Goal: Browse casually

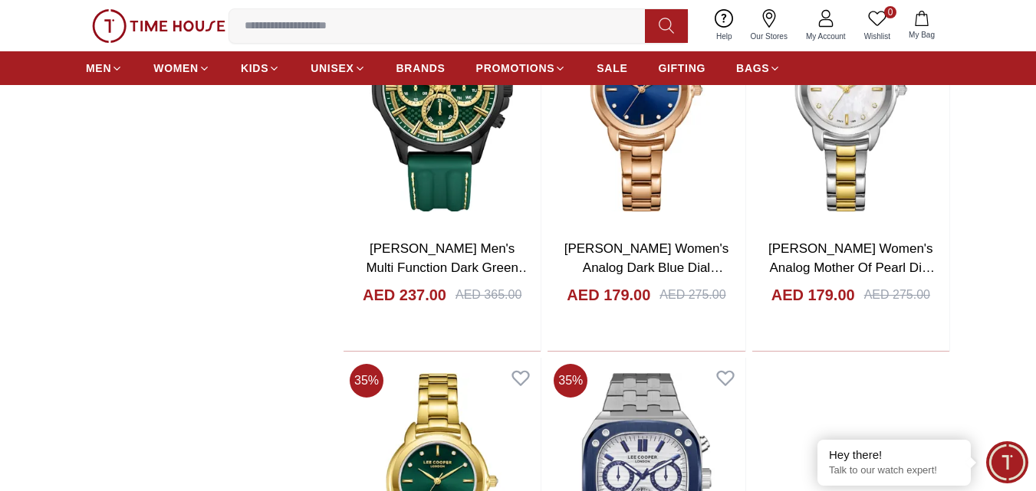
scroll to position [2800, 0]
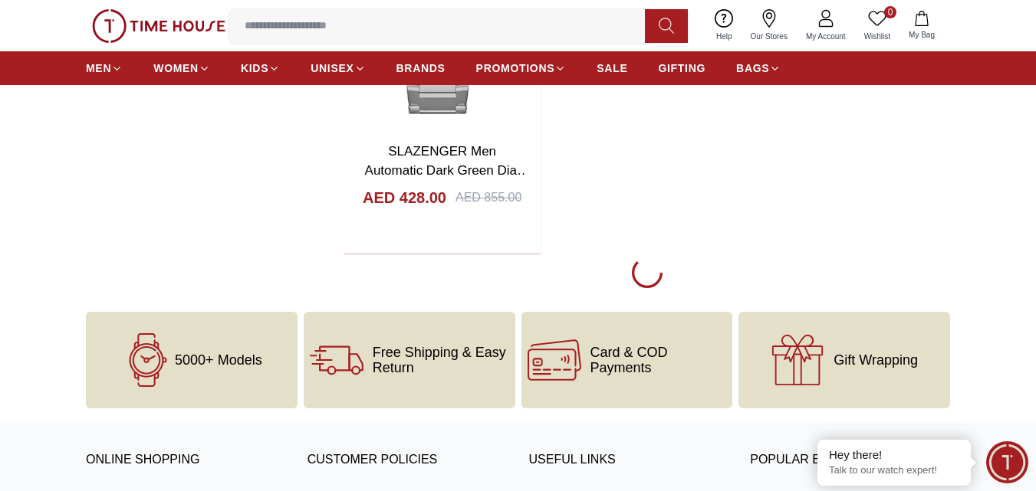
scroll to position [5779, 0]
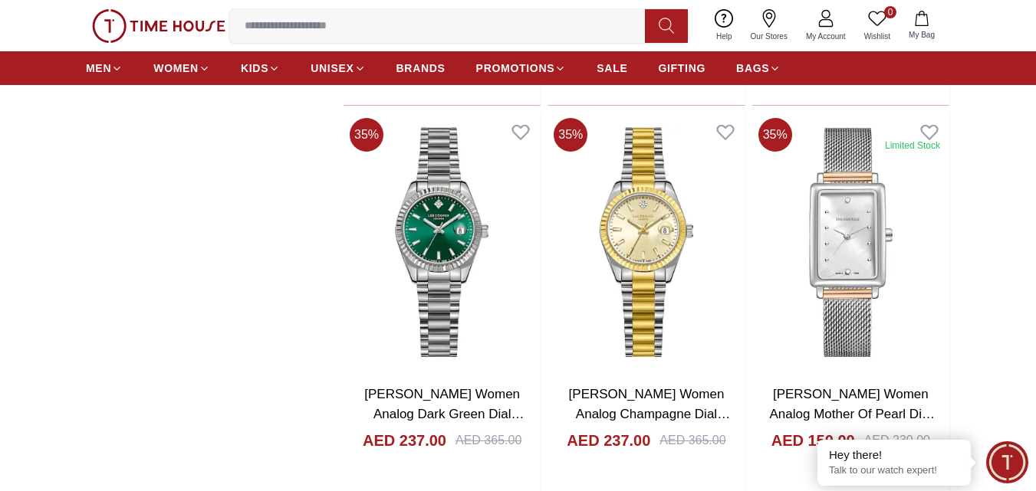
scroll to position [7891, 0]
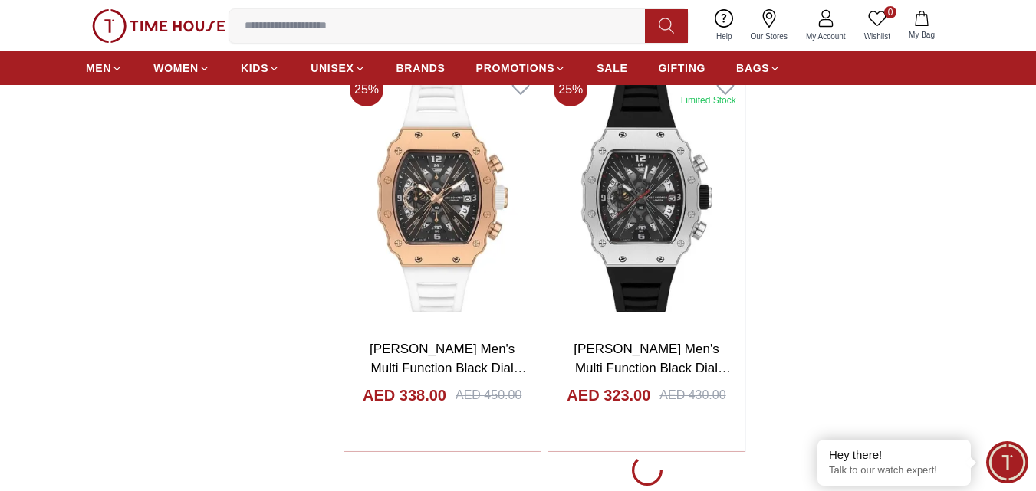
scroll to position [10684, 0]
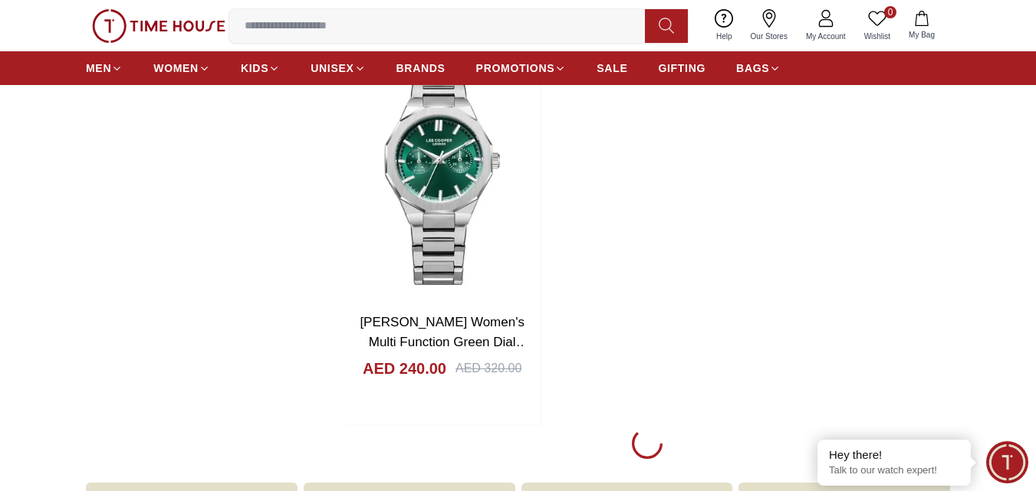
scroll to position [13482, 0]
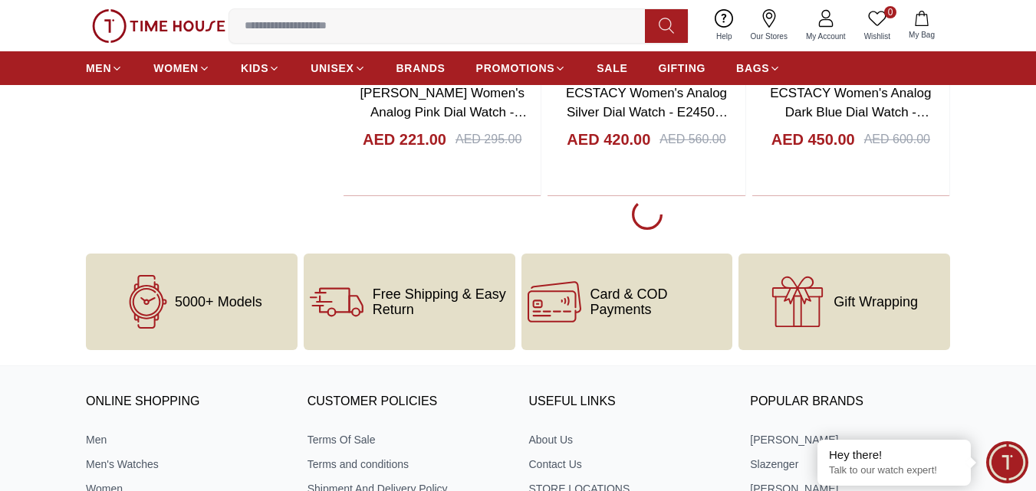
scroll to position [16044, 0]
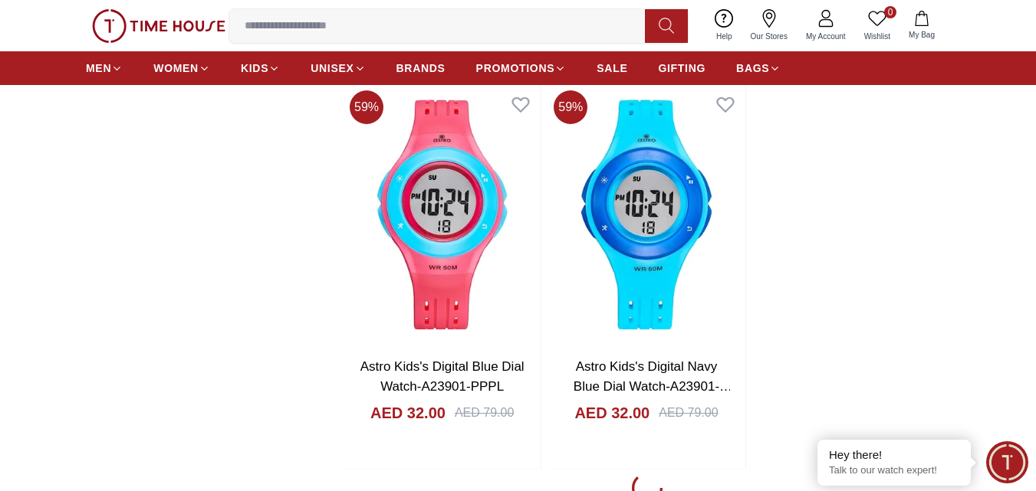
scroll to position [18865, 0]
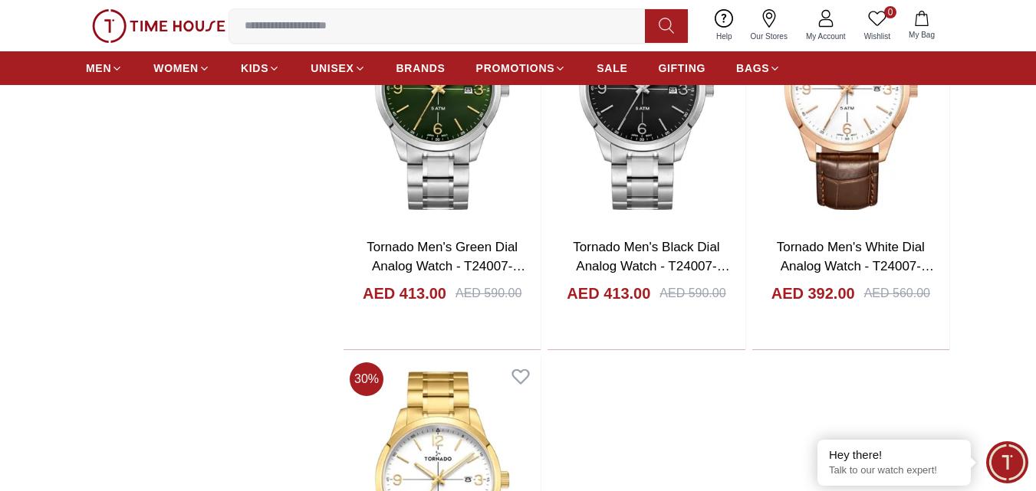
scroll to position [21239, 0]
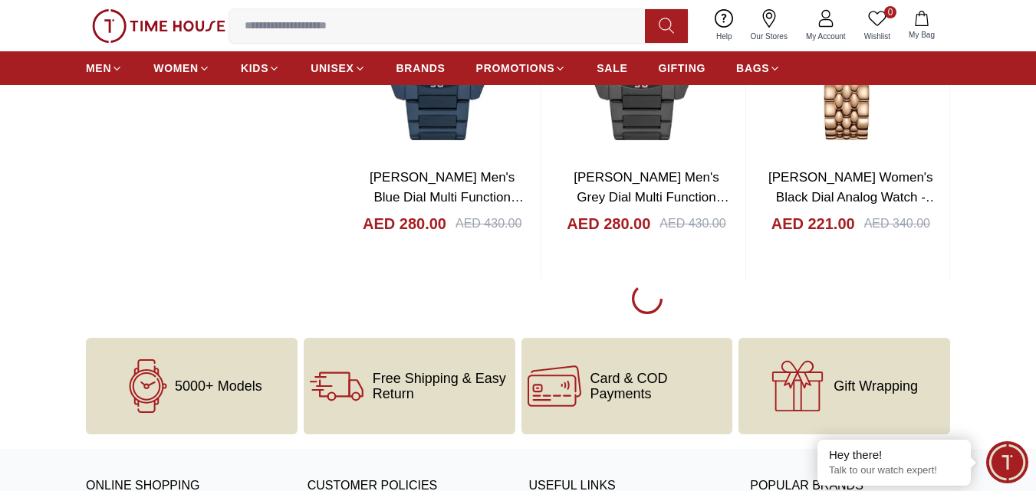
scroll to position [23873, 0]
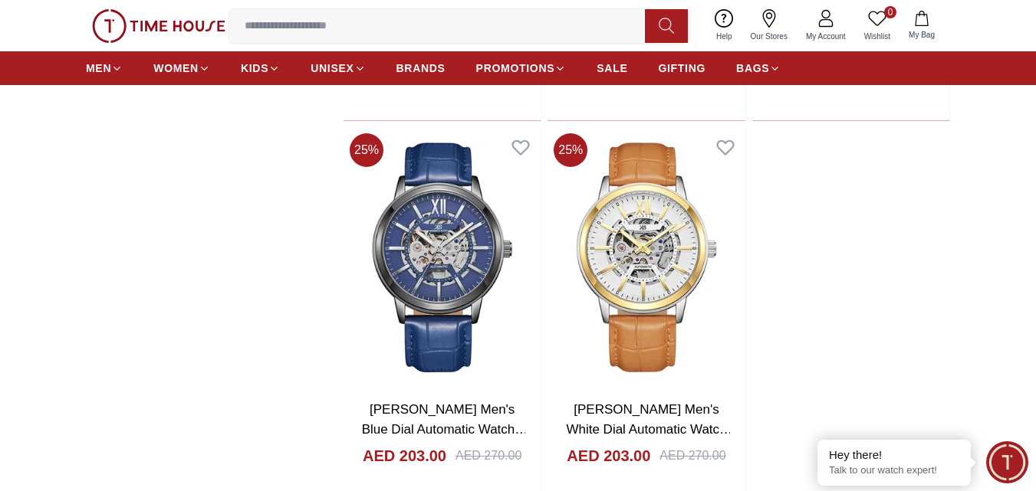
scroll to position [26394, 0]
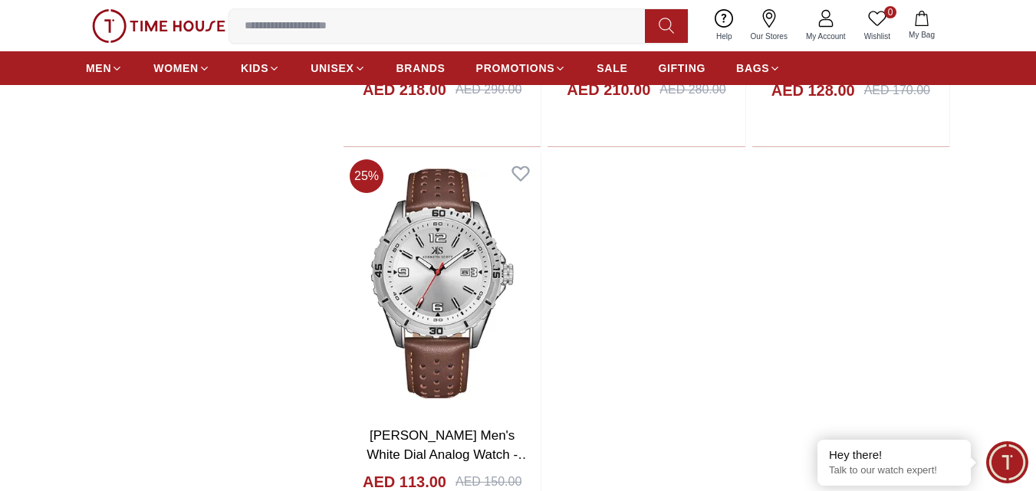
scroll to position [29121, 0]
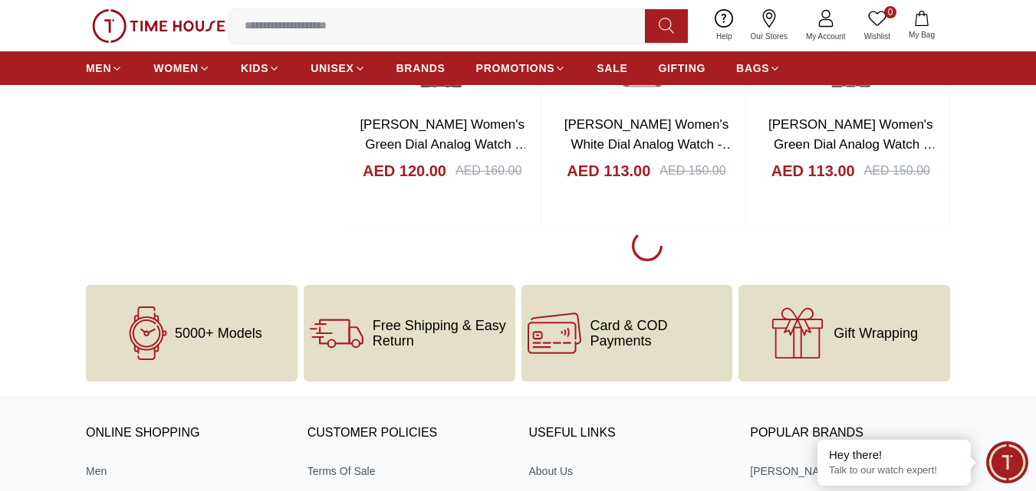
scroll to position [31737, 0]
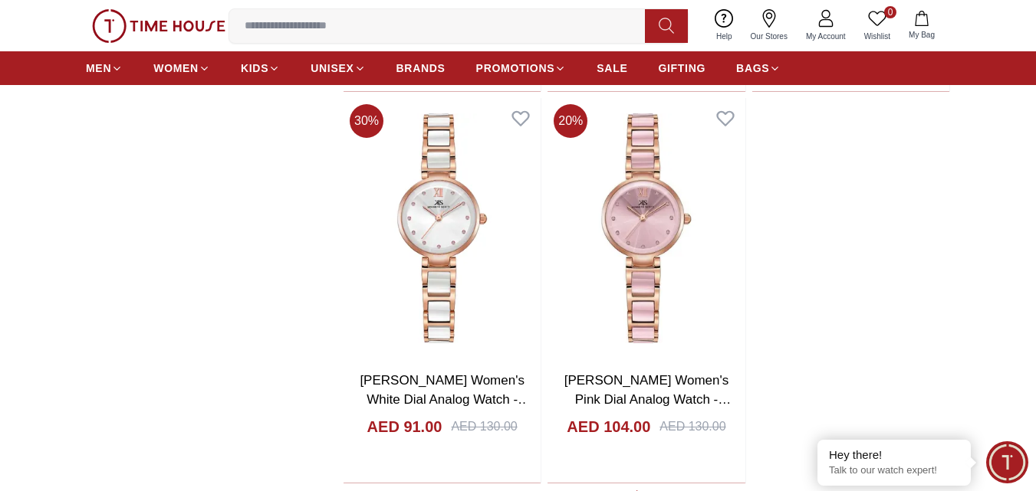
scroll to position [34313, 0]
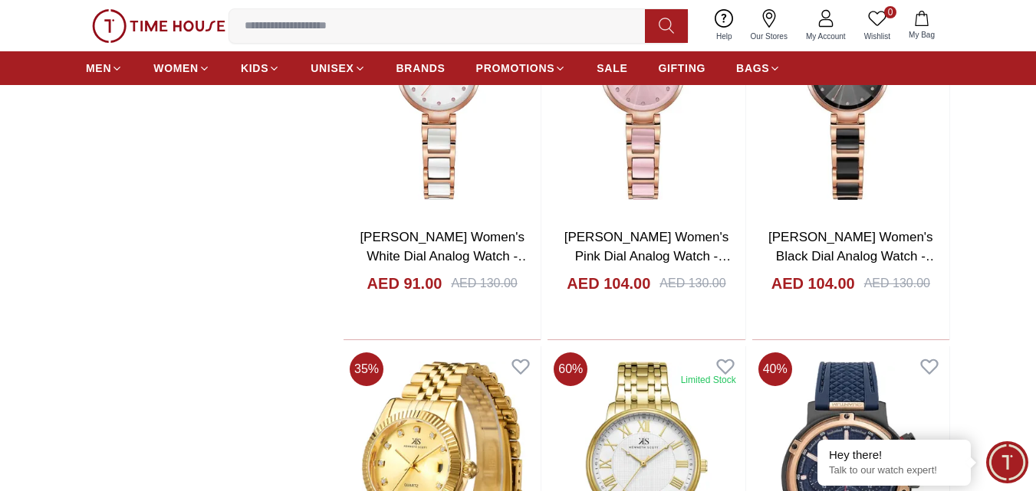
scroll to position [37490, 0]
